Goal: Find specific page/section: Find specific page/section

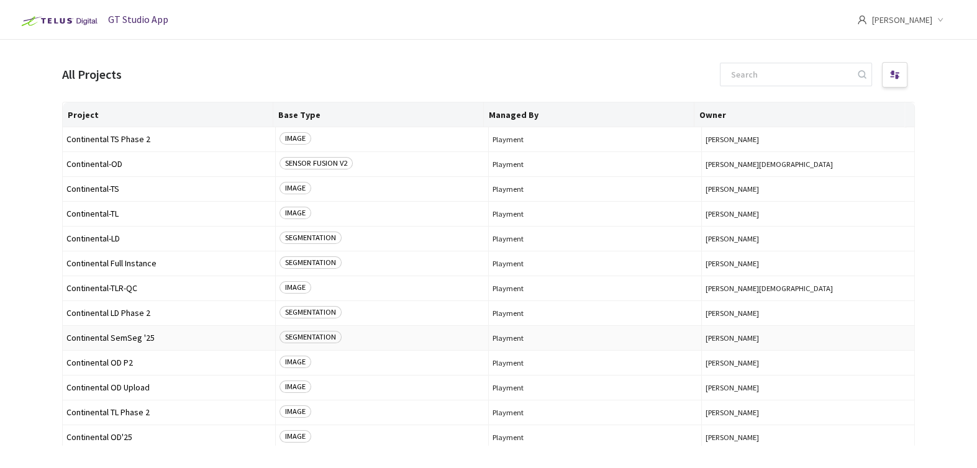
click at [142, 335] on span "Continental SemSeg '25" at bounding box center [168, 338] width 205 height 9
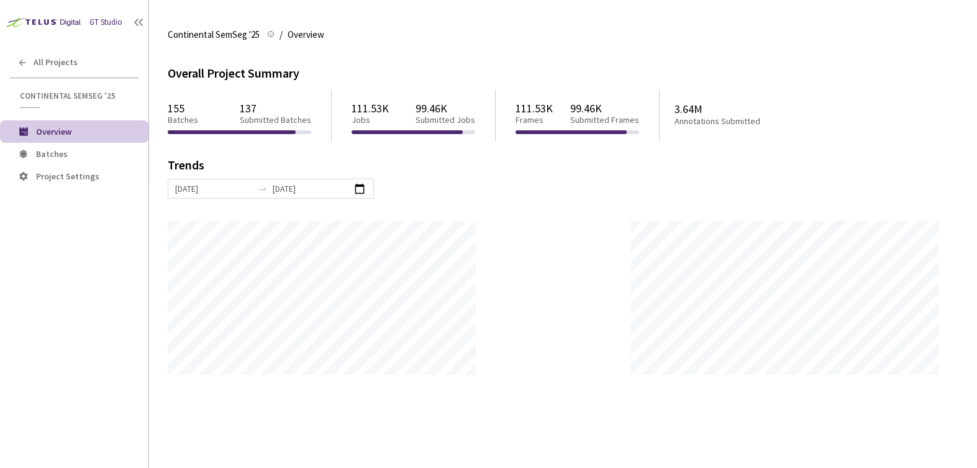
scroll to position [468, 977]
click at [77, 150] on span "Batches" at bounding box center [87, 154] width 103 height 11
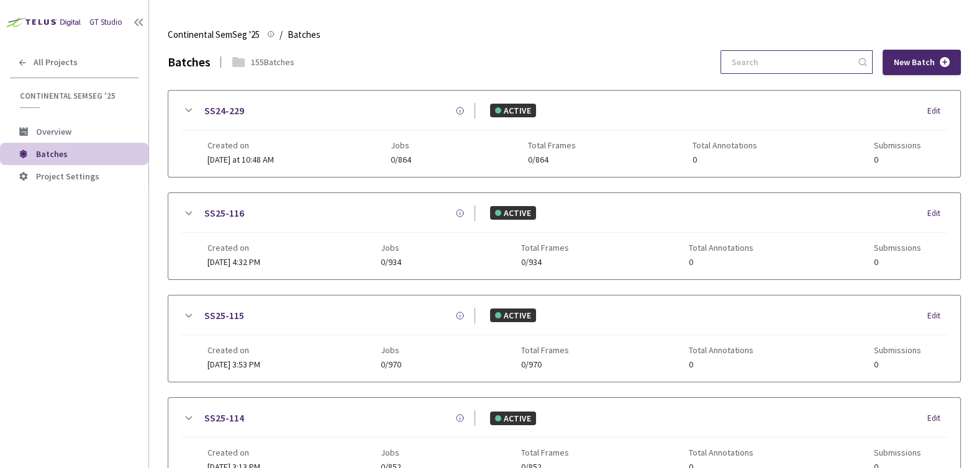
click at [774, 60] on input at bounding box center [790, 62] width 132 height 22
type input "2"
type input "S"
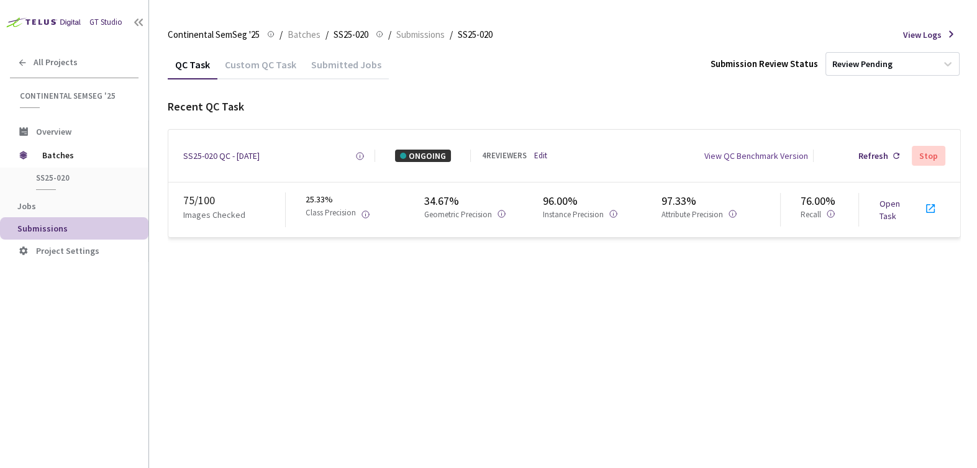
click at [887, 199] on link "Open Task" at bounding box center [889, 210] width 21 height 24
